Goal: Task Accomplishment & Management: Manage account settings

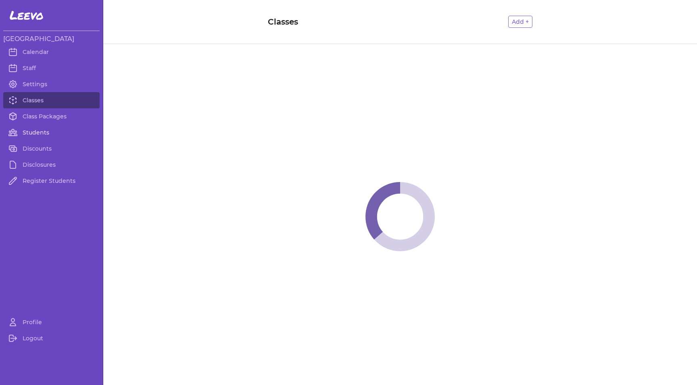
click at [41, 132] on link "Students" at bounding box center [51, 133] width 96 height 16
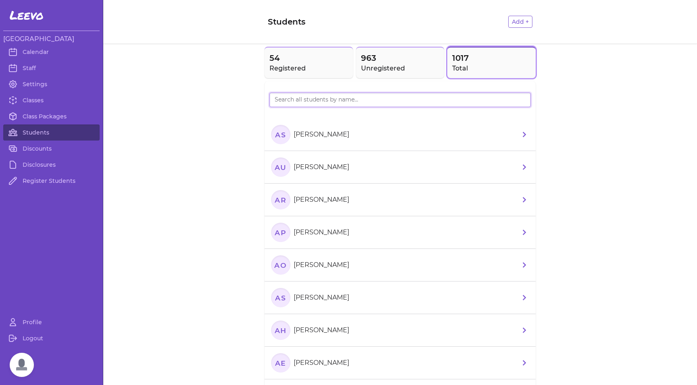
click at [287, 104] on input "search" at bounding box center [399, 100] width 261 height 15
type input "hazy"
click at [304, 60] on span "54" at bounding box center [308, 57] width 79 height 11
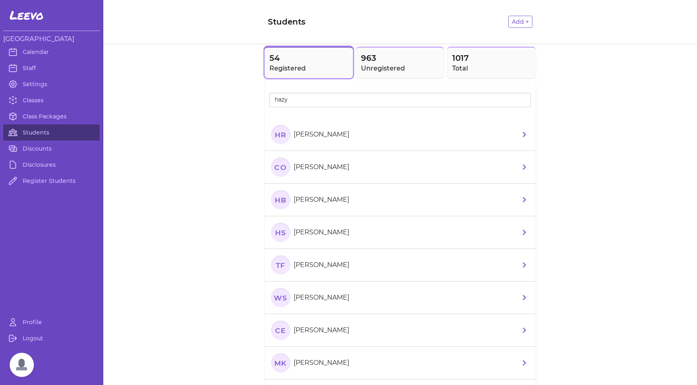
click at [278, 139] on text "HR" at bounding box center [281, 134] width 12 height 8
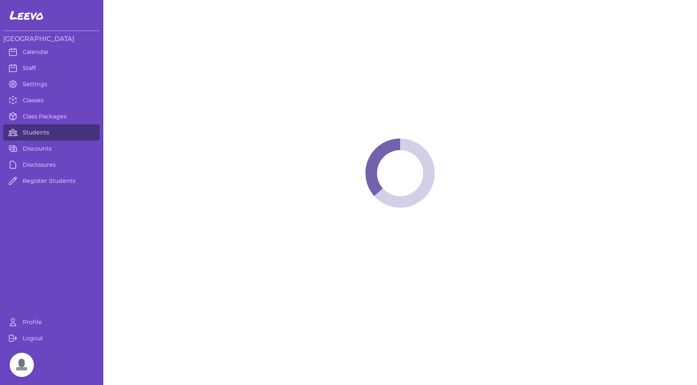
select select "MT"
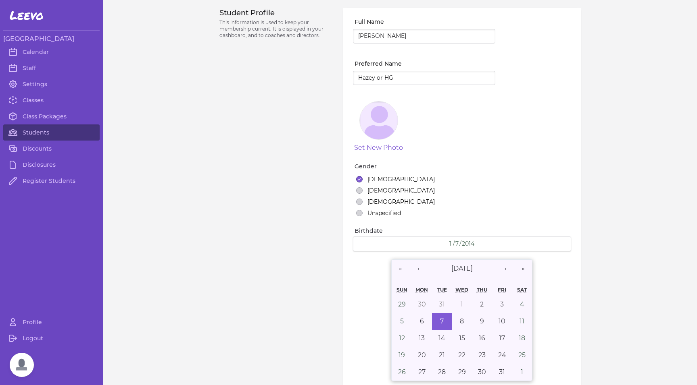
select select "1"
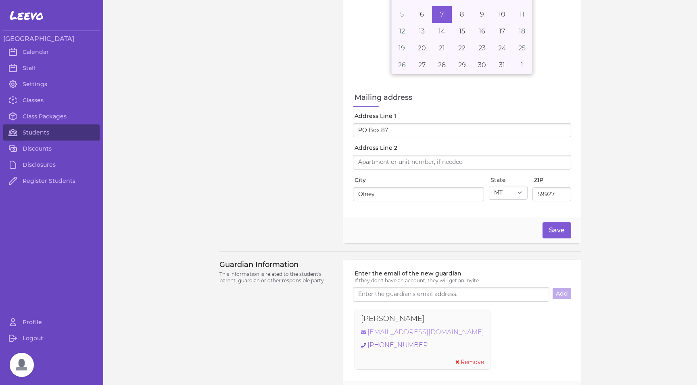
scroll to position [378, 0]
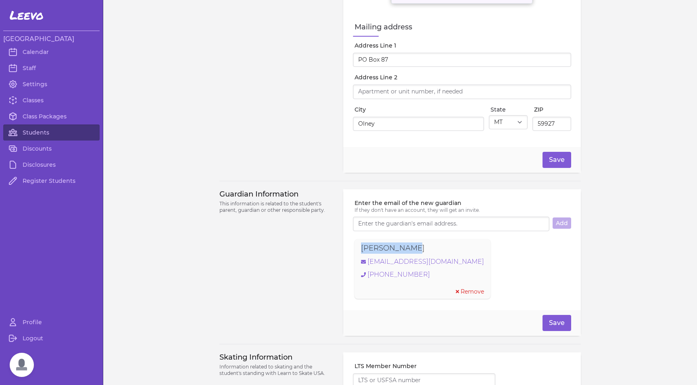
drag, startPoint x: 402, startPoint y: 252, endPoint x: 354, endPoint y: 252, distance: 48.0
click at [354, 252] on div "[PERSON_NAME] [EMAIL_ADDRESS][DOMAIN_NAME] [PHONE_NUMBER] Remove" at bounding box center [422, 269] width 136 height 60
click at [384, 264] on link "[EMAIL_ADDRESS][DOMAIN_NAME]" at bounding box center [422, 262] width 123 height 10
click at [40, 131] on link "Students" at bounding box center [51, 133] width 96 height 16
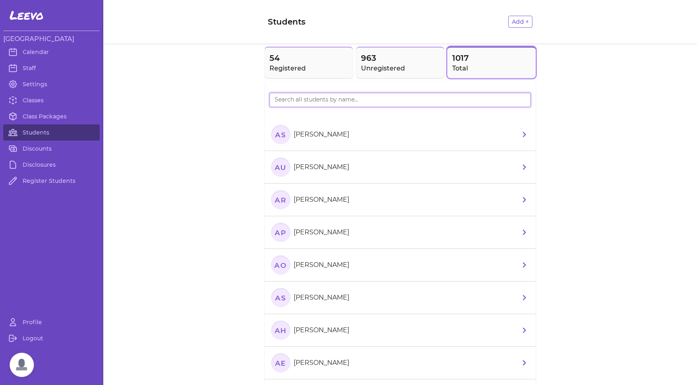
click at [351, 100] on input "search" at bounding box center [399, 100] width 261 height 15
type input "runno"
click at [280, 134] on text "RP" at bounding box center [281, 134] width 12 height 8
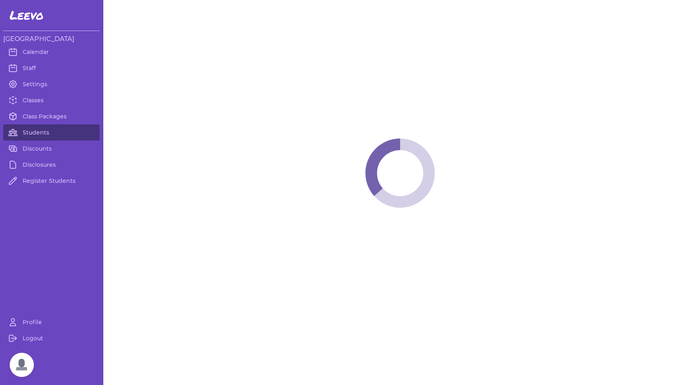
select select "MT"
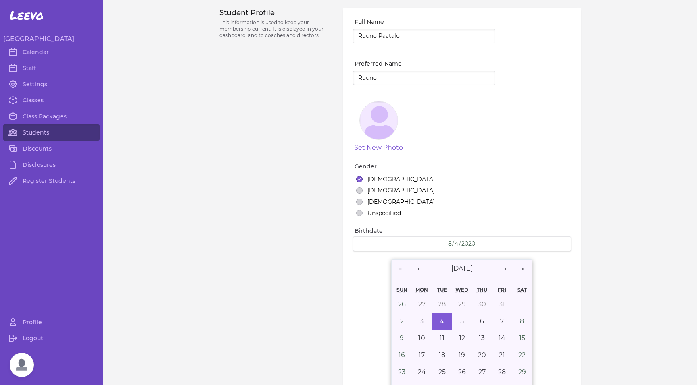
scroll to position [569, 0]
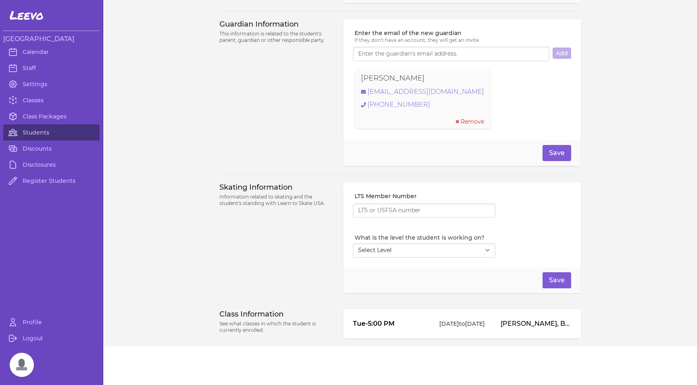
select select "1"
